Goal: Obtain resource: Download file/media

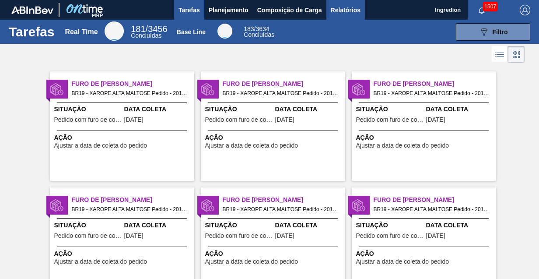
click at [345, 10] on span "Relatórios" at bounding box center [346, 10] width 30 height 10
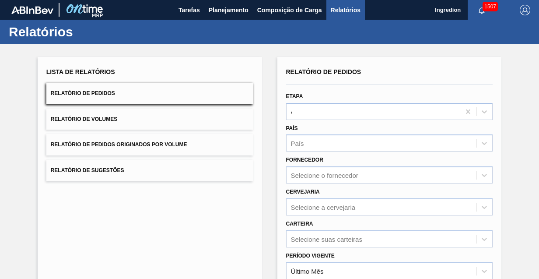
type input "Aguardando Faturamento"
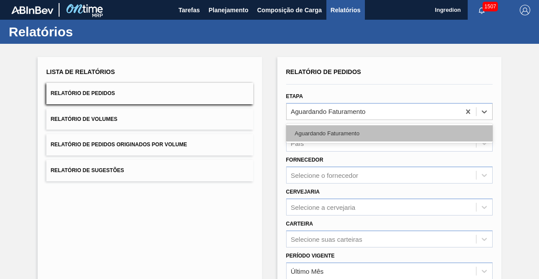
click at [388, 132] on div "Aguardando Faturamento" at bounding box center [389, 133] width 207 height 16
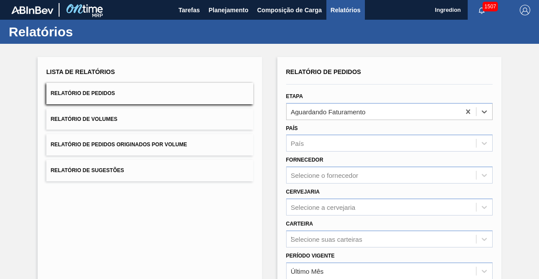
type input "Xarope"
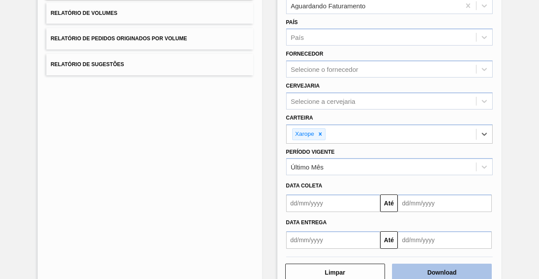
click at [440, 270] on button "Download" at bounding box center [442, 271] width 100 height 17
